Goal: Transaction & Acquisition: Book appointment/travel/reservation

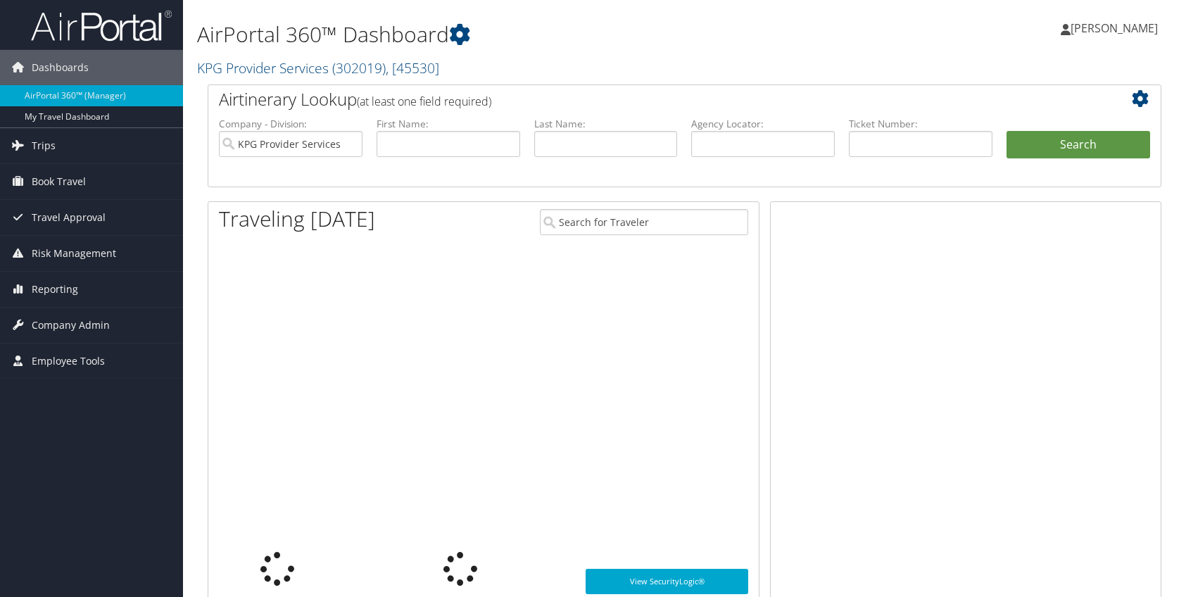
click at [75, 188] on span "Book Travel" at bounding box center [59, 181] width 54 height 35
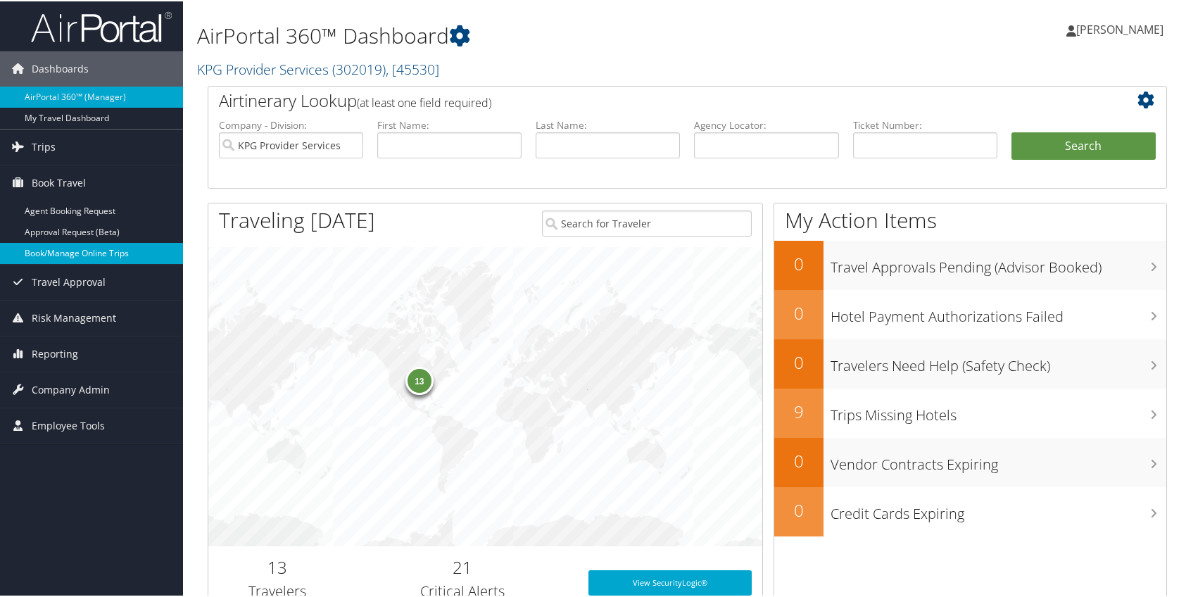
click at [93, 245] on link "Book/Manage Online Trips" at bounding box center [91, 251] width 183 height 21
